Goal: Information Seeking & Learning: Understand process/instructions

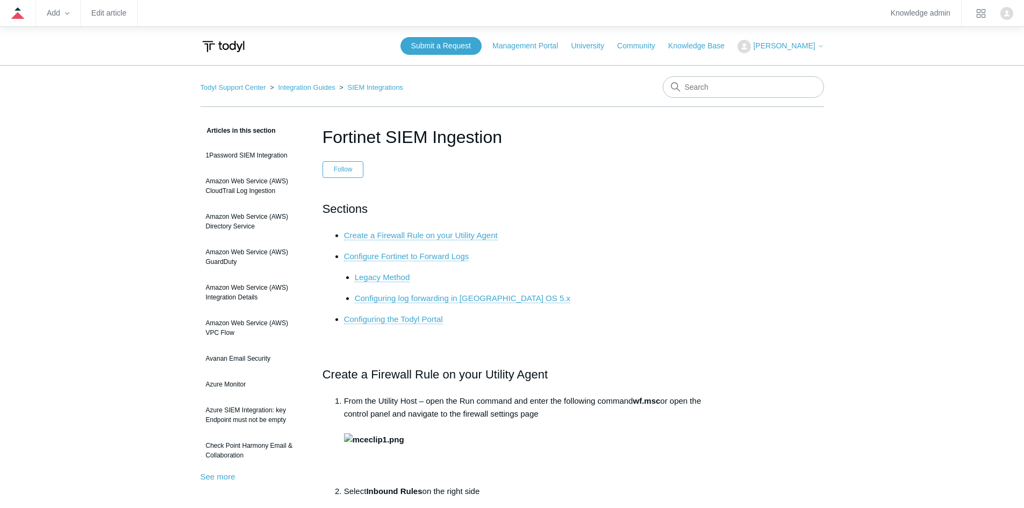
scroll to position [4390, 0]
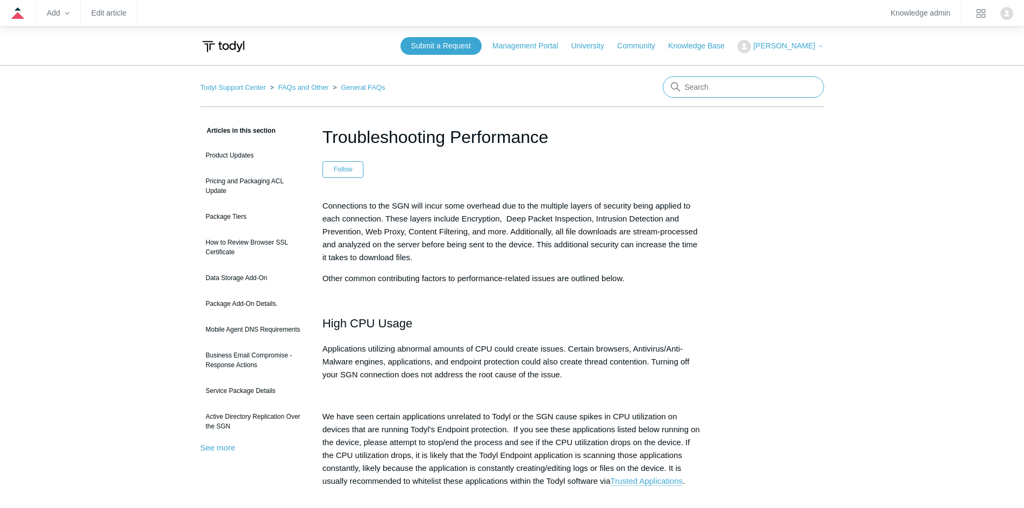
click at [700, 94] on input "Search" at bounding box center [743, 87] width 161 height 22
type input "EDR"
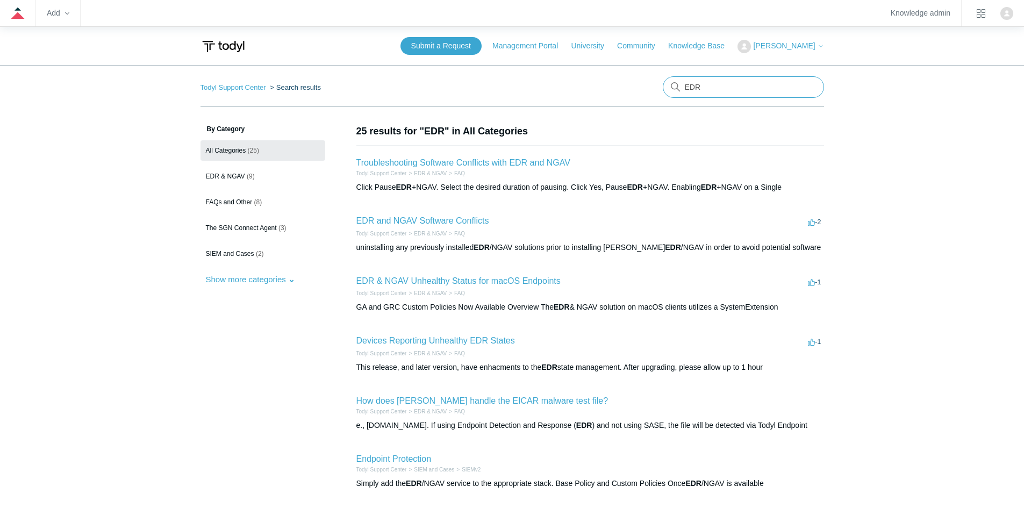
click at [733, 89] on input "EDR" at bounding box center [743, 87] width 161 height 22
type input "EDR mac"
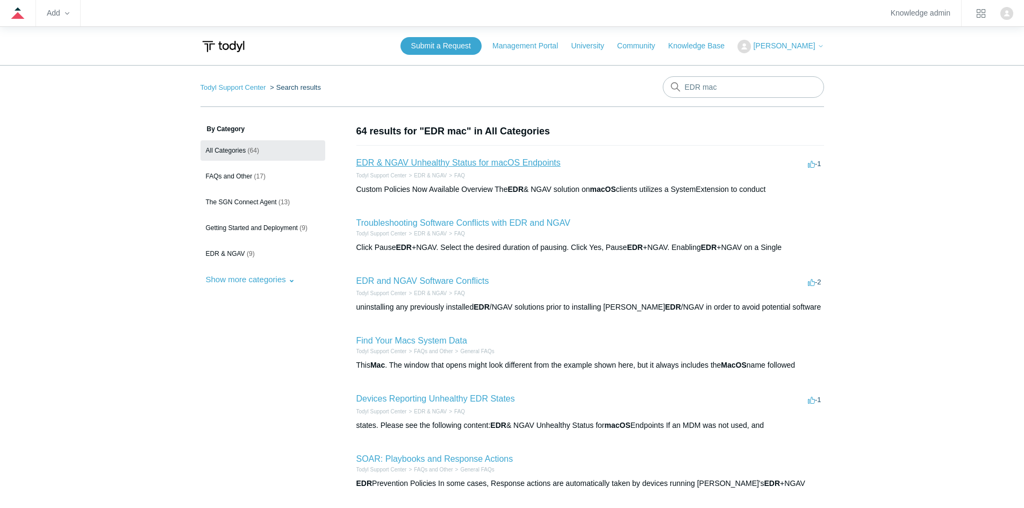
click at [532, 164] on link "EDR & NGAV Unhealthy Status for macOS Endpoints" at bounding box center [458, 162] width 204 height 9
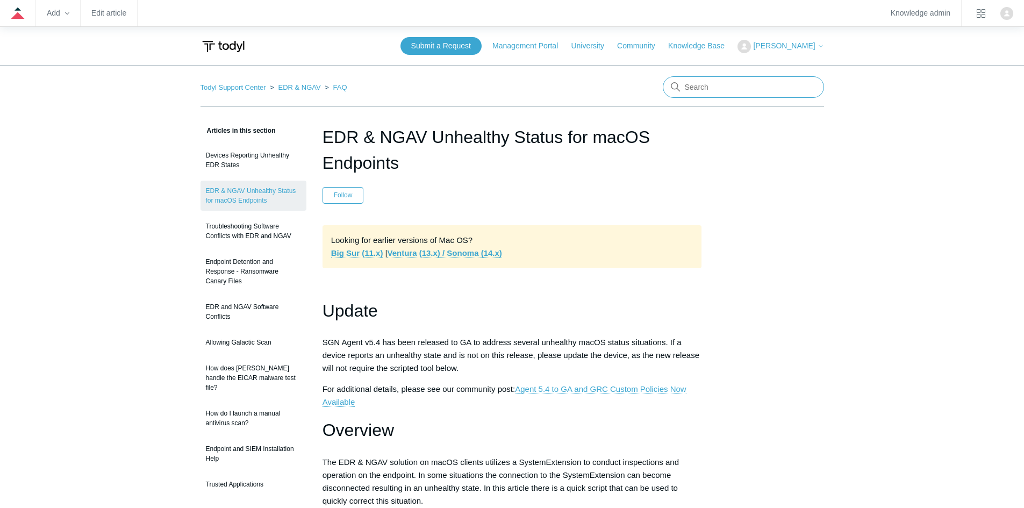
drag, startPoint x: 735, startPoint y: 94, endPoint x: 654, endPoint y: 87, distance: 82.1
click at [654, 87] on nav "Todyl Support Center EDR & NGAV FAQ" at bounding box center [513, 91] width 624 height 31
type input "agent removal"
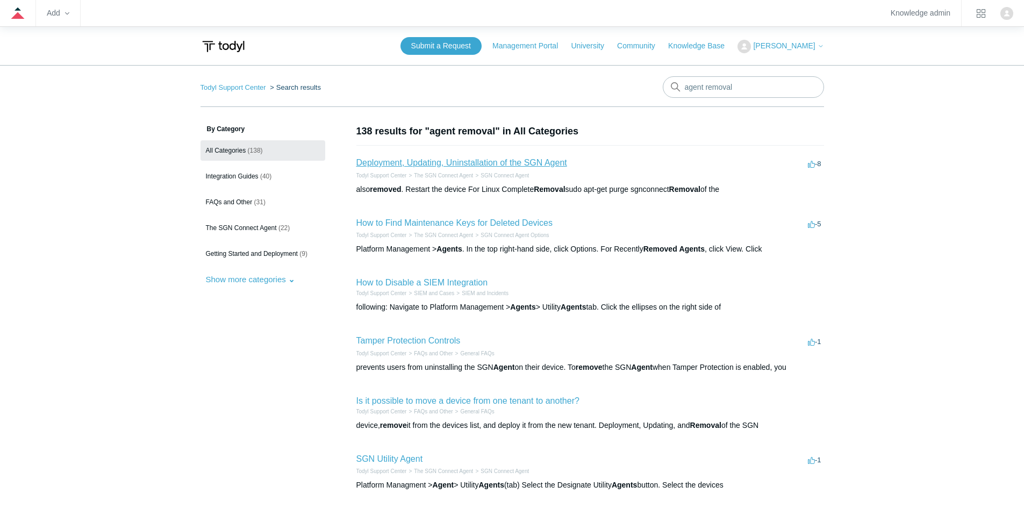
drag, startPoint x: 530, startPoint y: 163, endPoint x: 554, endPoint y: 163, distance: 24.2
click at [530, 163] on link "Deployment, Updating, Uninstallation of the SGN Agent" at bounding box center [461, 162] width 211 height 9
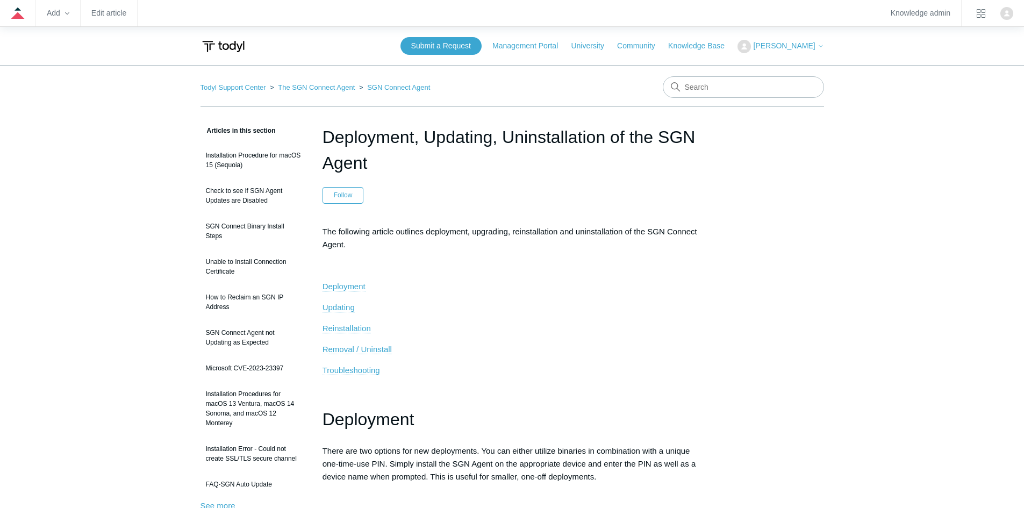
click at [378, 347] on span "Removal / Uninstall" at bounding box center [357, 349] width 69 height 9
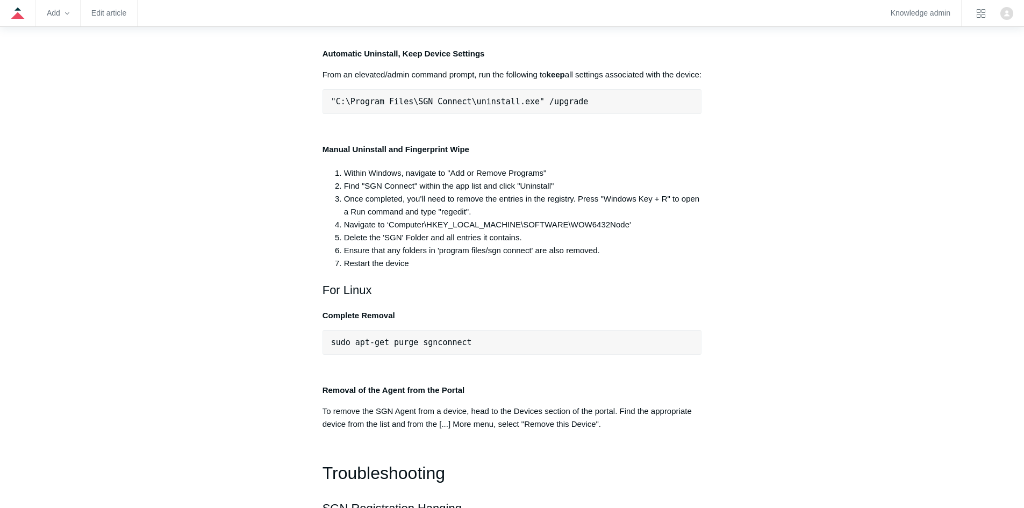
scroll to position [2188, 0]
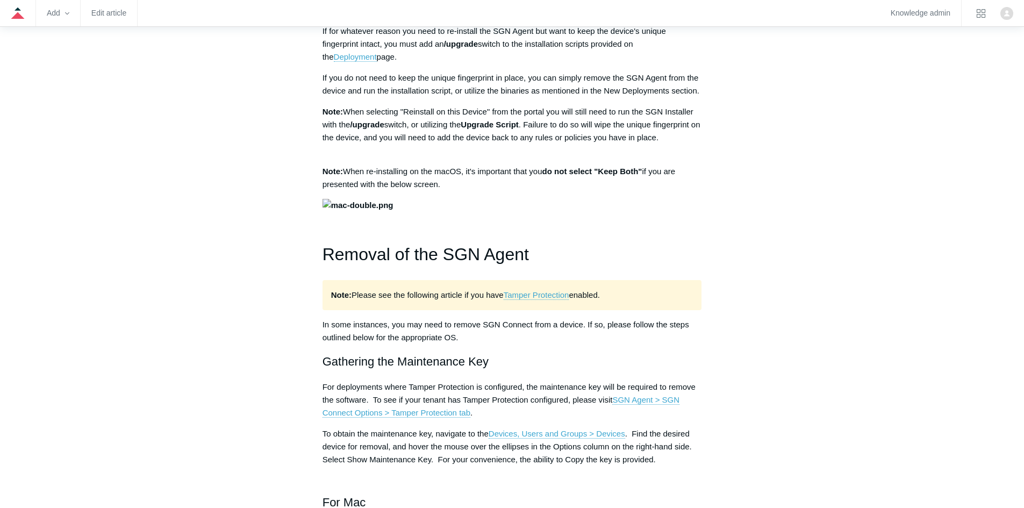
scroll to position [0, 0]
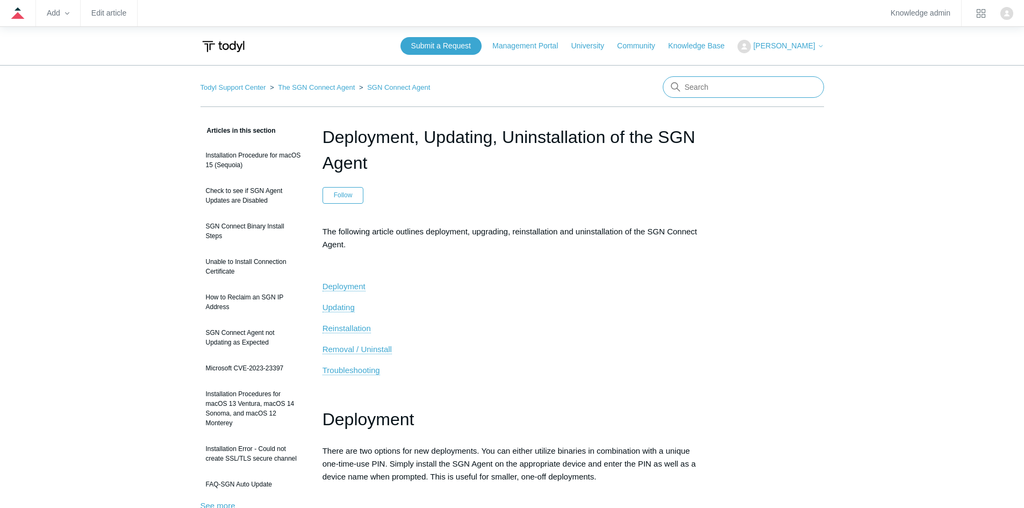
click at [723, 92] on input "Search" at bounding box center [743, 87] width 161 height 22
type input "JAMF"
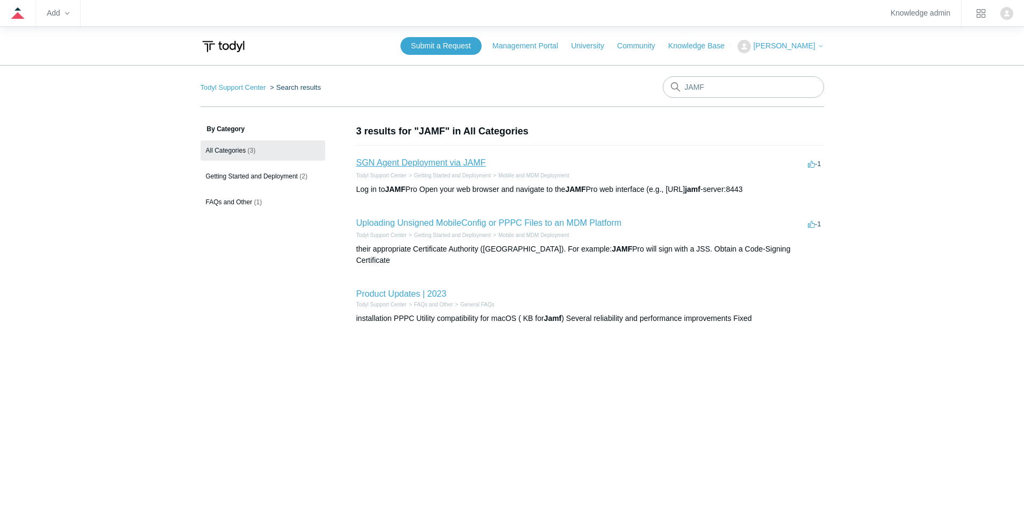
click at [451, 159] on link "SGN Agent Deployment via JAMF" at bounding box center [421, 162] width 130 height 9
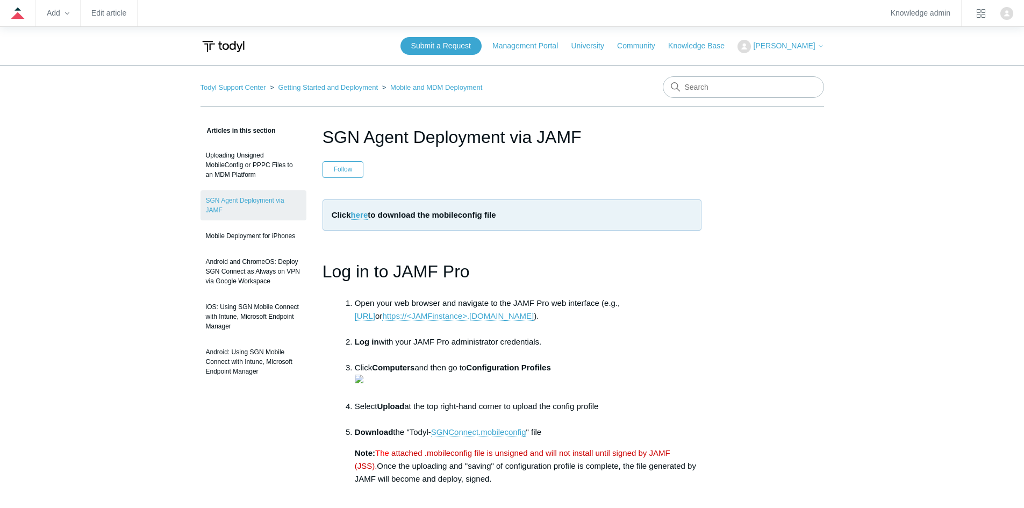
scroll to position [269, 0]
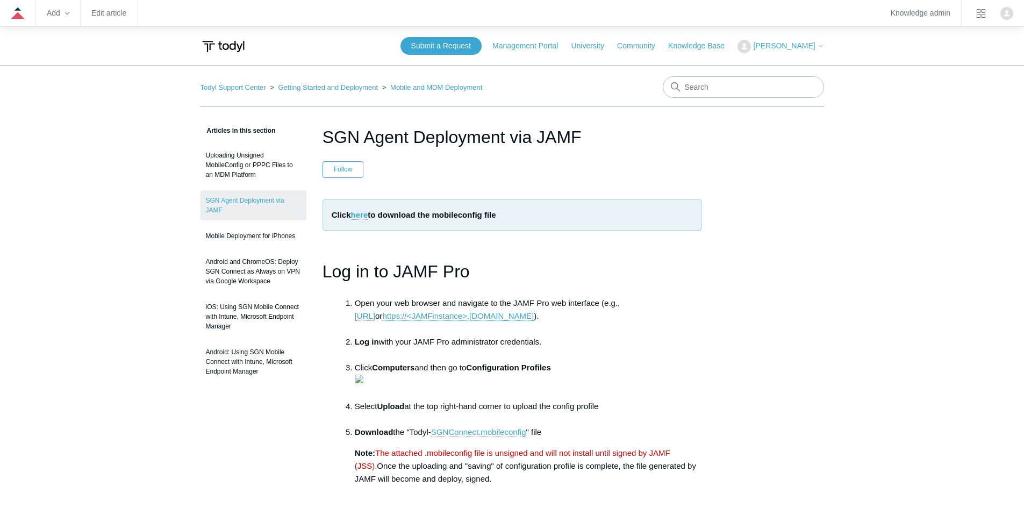
click at [223, 42] on img at bounding box center [224, 47] width 46 height 20
